Goal: Task Accomplishment & Management: Complete application form

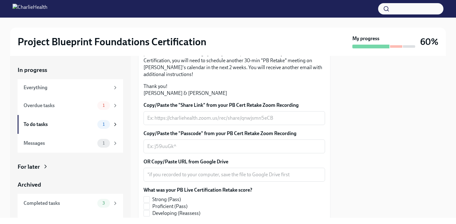
scroll to position [176, 0]
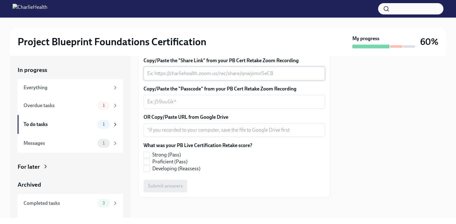
click at [192, 77] on textarea "Copy/Paste the "Share Link" from your PB Cert Retake Zoom Recording" at bounding box center [234, 74] width 174 height 8
click at [443, 86] on div at bounding box center [392, 137] width 108 height 162
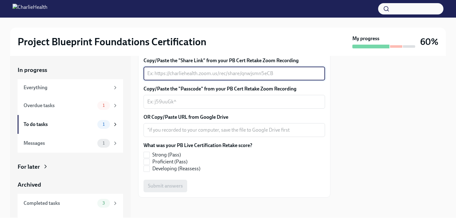
click at [165, 77] on textarea "Copy/Paste the "Share Link" from your PB Cert Retake Zoom Recording" at bounding box center [234, 74] width 174 height 8
paste textarea "[URL][DOMAIN_NAME]"
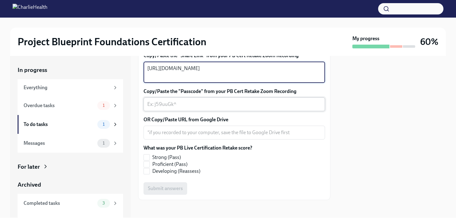
type textarea "[URL][DOMAIN_NAME]"
click at [180, 108] on textarea "Copy/Paste the "Passcode" from your PB Cert Retake Zoom Recording" at bounding box center [234, 105] width 174 height 8
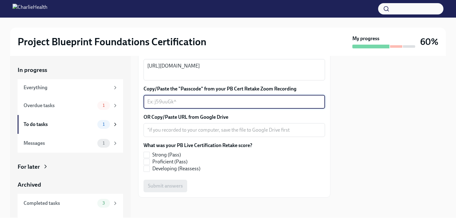
scroll to position [218, 0]
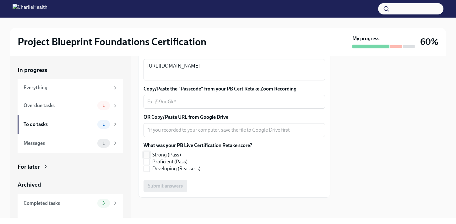
click at [150, 158] on span at bounding box center [147, 155] width 6 height 6
click at [150, 158] on input "Strong (Pass)" at bounding box center [147, 155] width 6 height 6
checkbox input "true"
click at [170, 101] on textarea "Copy/Paste the "Passcode" from your PB Cert Retake Zoom Recording" at bounding box center [234, 102] width 174 height 8
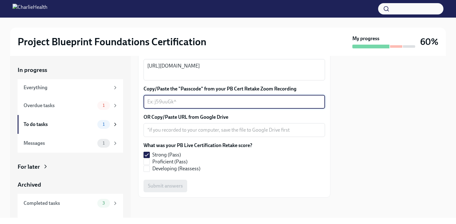
click at [164, 185] on div "Submit answers" at bounding box center [235, 186] width 182 height 13
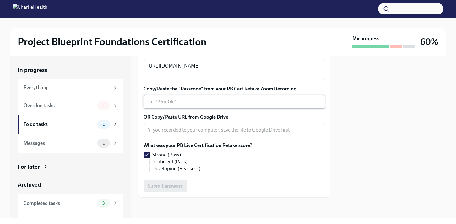
click at [175, 101] on textarea "Copy/Paste the "Passcode" from your PB Cert Retake Zoom Recording" at bounding box center [234, 102] width 174 height 8
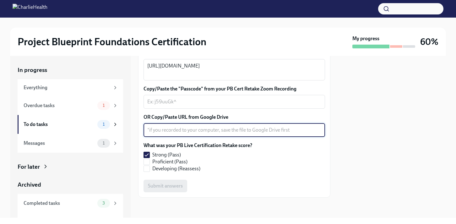
click at [196, 134] on textarea "OR Copy/Paste URL from Google Drive" at bounding box center [234, 130] width 174 height 8
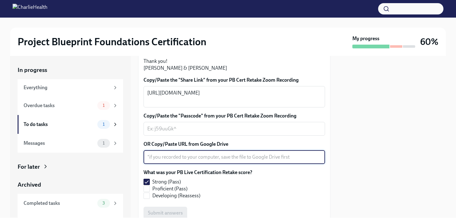
paste textarea "[URL][DOMAIN_NAME] Passcode: f2JNmW!j"
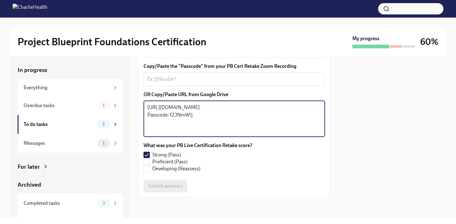
scroll to position [251, 0]
type textarea "[URL][DOMAIN_NAME] Passcode: f2JNmW!j"
drag, startPoint x: 167, startPoint y: 187, endPoint x: 159, endPoint y: 182, distance: 9.3
click at [167, 187] on div "Submit answers" at bounding box center [235, 186] width 182 height 13
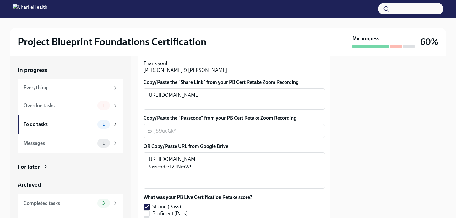
scroll to position [193, 0]
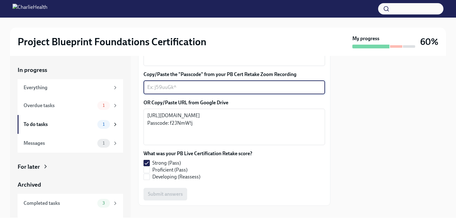
click at [185, 91] on textarea "Copy/Paste the "Passcode" from your PB Cert Retake Zoom Recording" at bounding box center [234, 88] width 174 height 8
paste textarea "88977567380"
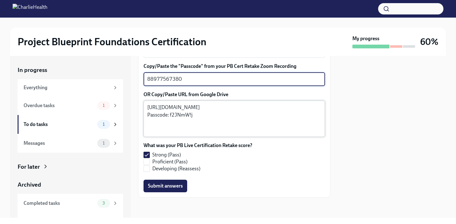
scroll to position [251, 0]
type textarea "88977567380"
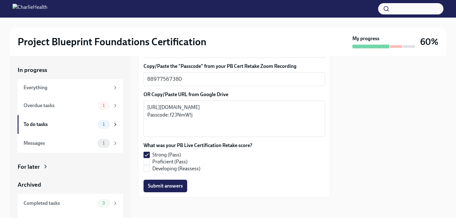
click at [174, 189] on span "Submit answers" at bounding box center [165, 186] width 35 height 6
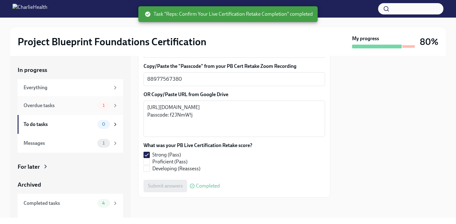
click at [57, 104] on div "Overdue tasks" at bounding box center [59, 105] width 71 height 7
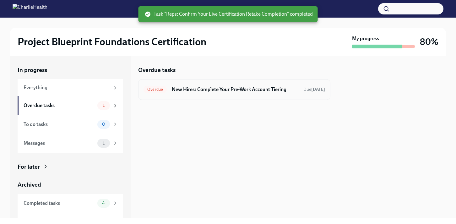
click at [221, 89] on h6 "New Hires: Complete Your Pre-Work Account Tiering" at bounding box center [235, 89] width 127 height 7
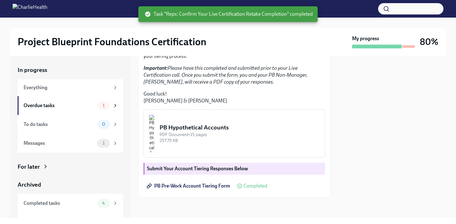
scroll to position [163, 0]
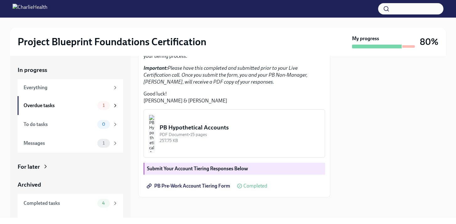
click at [254, 189] on span "Completed" at bounding box center [255, 185] width 24 height 5
click at [155, 152] on img "button" at bounding box center [152, 134] width 6 height 38
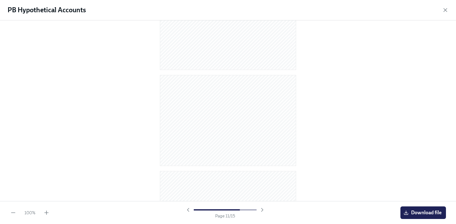
scroll to position [1265, 0]
click at [443, 11] on icon "button" at bounding box center [445, 10] width 6 height 6
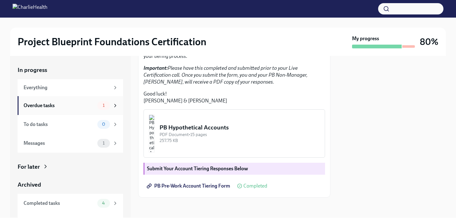
click at [65, 103] on div "Overdue tasks" at bounding box center [59, 105] width 71 height 7
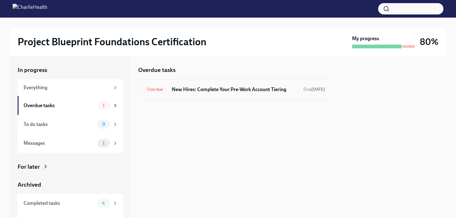
click at [275, 92] on h6 "New Hires: Complete Your Pre-Work Account Tiering" at bounding box center [235, 89] width 127 height 7
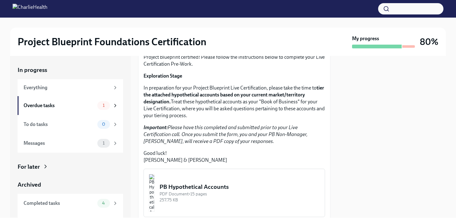
scroll to position [180, 0]
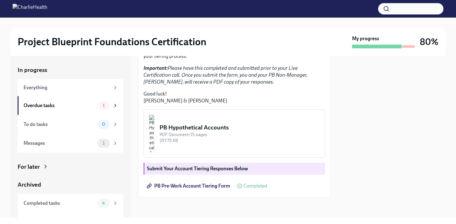
click at [257, 187] on span "Completed" at bounding box center [255, 185] width 24 height 5
click at [155, 126] on img "button" at bounding box center [152, 134] width 6 height 38
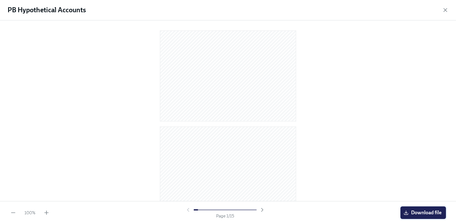
click at [412, 210] on span "Download file" at bounding box center [423, 213] width 37 height 6
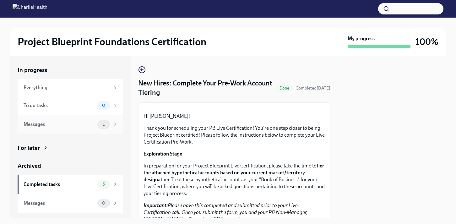
click at [49, 122] on div "Messages" at bounding box center [59, 124] width 71 height 7
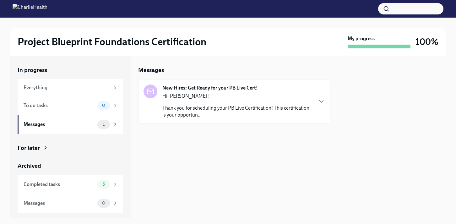
click at [192, 104] on div "Hi [PERSON_NAME]! Thank you for scheduling your PB Live Certification! This cer…" at bounding box center [237, 106] width 150 height 26
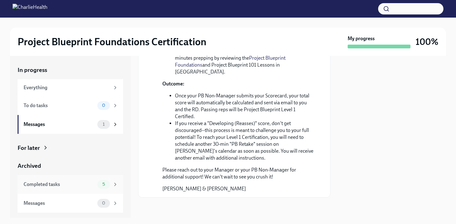
click at [61, 182] on div "Completed tasks" at bounding box center [59, 184] width 71 height 7
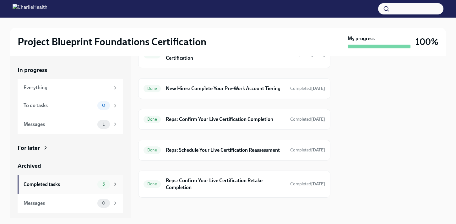
scroll to position [44, 0]
